Goal: Task Accomplishment & Management: Use online tool/utility

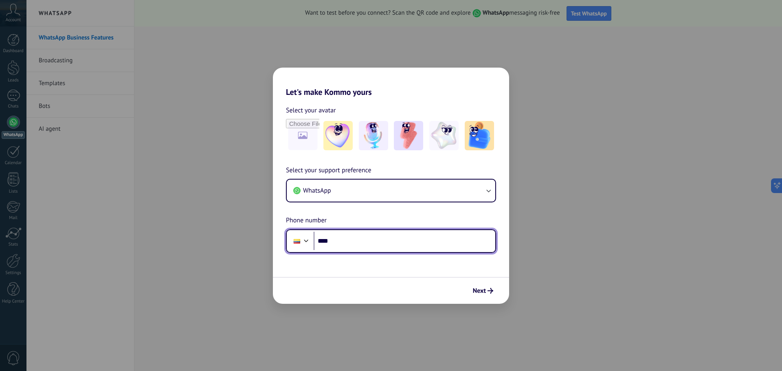
click at [349, 244] on input "****" at bounding box center [405, 241] width 182 height 19
type input "**********"
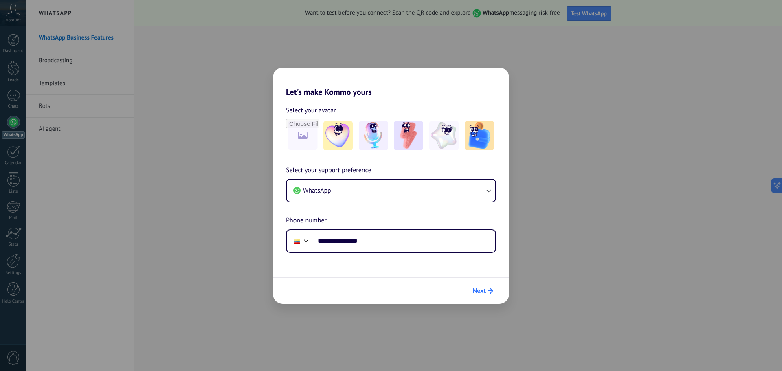
click at [481, 294] on span "Next" at bounding box center [479, 291] width 13 height 6
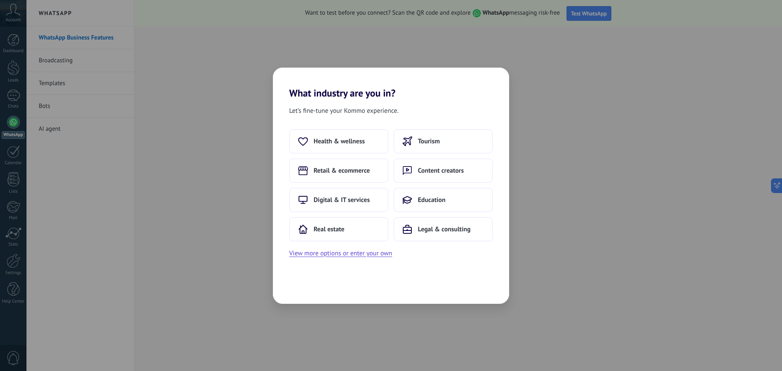
click at [560, 55] on div "What industry are you in? Let’s fine-tune your Kommo experience. Health & welln…" at bounding box center [391, 185] width 782 height 371
click at [347, 202] on span "Digital & IT services" at bounding box center [342, 200] width 56 height 8
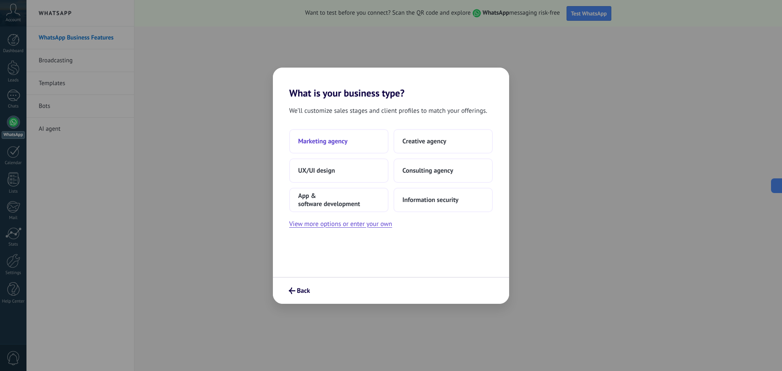
click at [352, 145] on button "Marketing agency" at bounding box center [338, 141] width 99 height 24
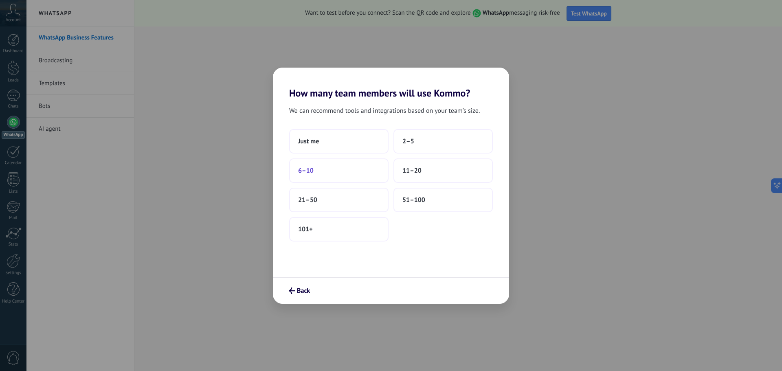
click at [340, 173] on button "6–10" at bounding box center [338, 170] width 99 height 24
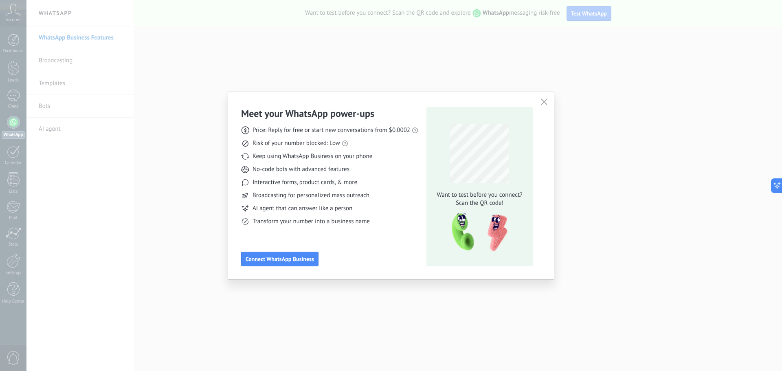
click at [540, 100] on button "button" at bounding box center [544, 102] width 11 height 11
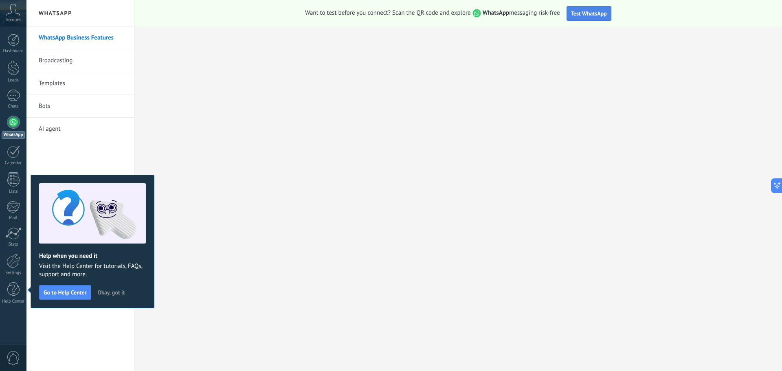
click at [596, 10] on span "Test WhatsApp" at bounding box center [589, 13] width 36 height 7
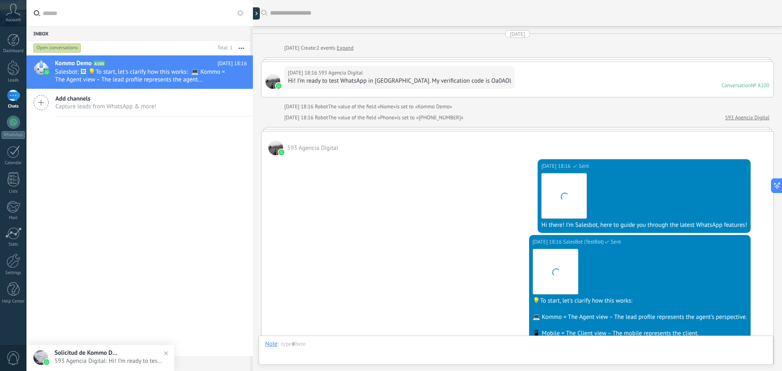
scroll to position [169, 0]
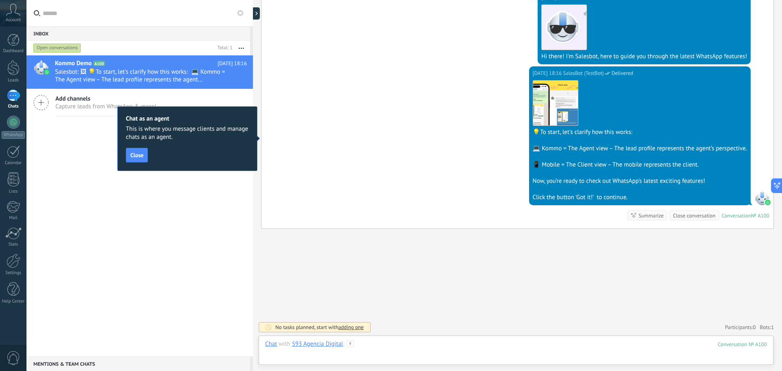
click at [451, 347] on div at bounding box center [516, 352] width 502 height 24
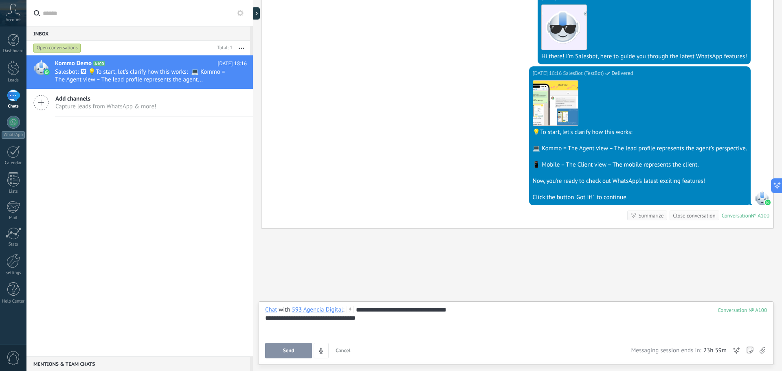
click at [290, 350] on span "Send" at bounding box center [288, 351] width 11 height 6
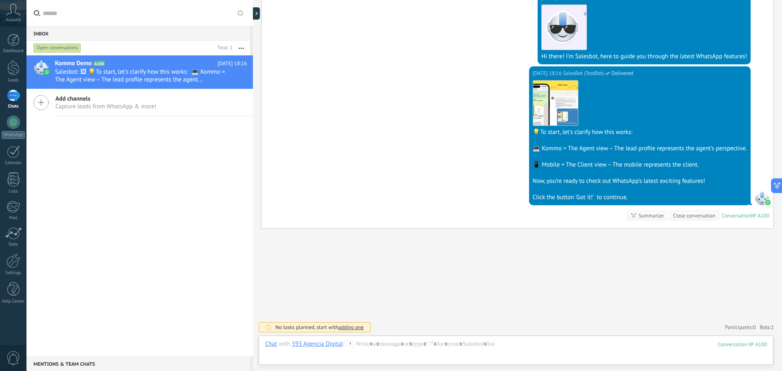
scroll to position [208, 0]
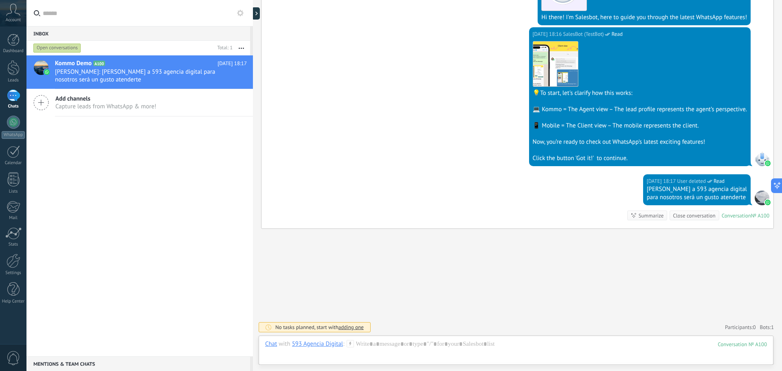
click at [345, 345] on div "Chat with 593 Agencia Digital :" at bounding box center [309, 344] width 89 height 8
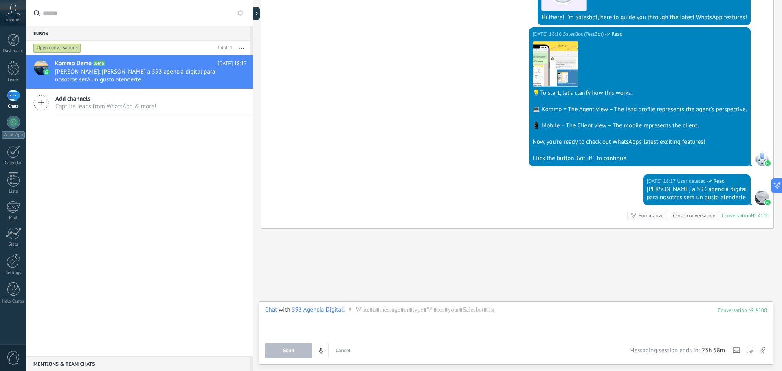
click at [351, 345] on button "Cancel" at bounding box center [343, 350] width 22 height 15
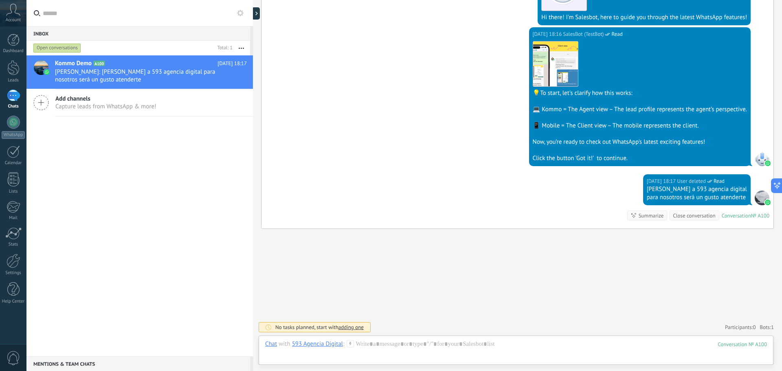
click at [351, 347] on icon at bounding box center [350, 343] width 7 height 7
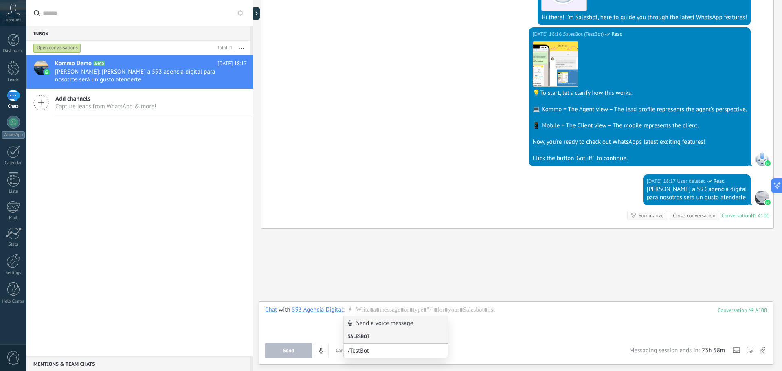
click at [383, 340] on div "Salesbot" at bounding box center [396, 337] width 104 height 14
click at [382, 351] on span "/TestBot" at bounding box center [396, 351] width 96 height 8
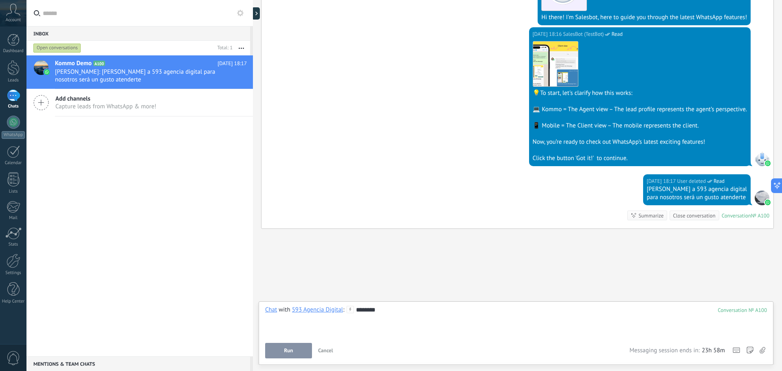
click at [287, 354] on span "Run" at bounding box center [288, 351] width 9 height 6
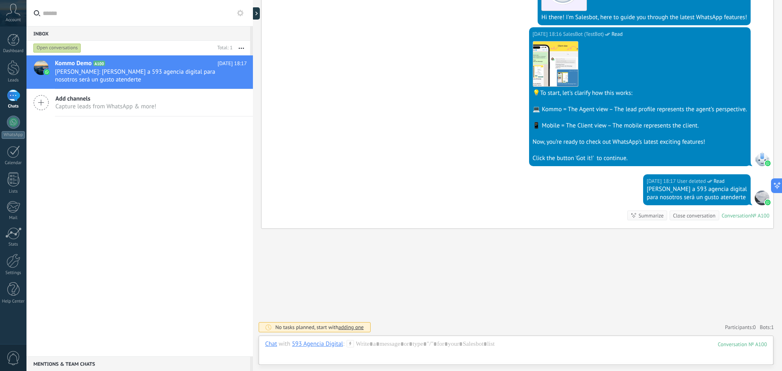
scroll to position [431, 0]
